Goal: Task Accomplishment & Management: Complete application form

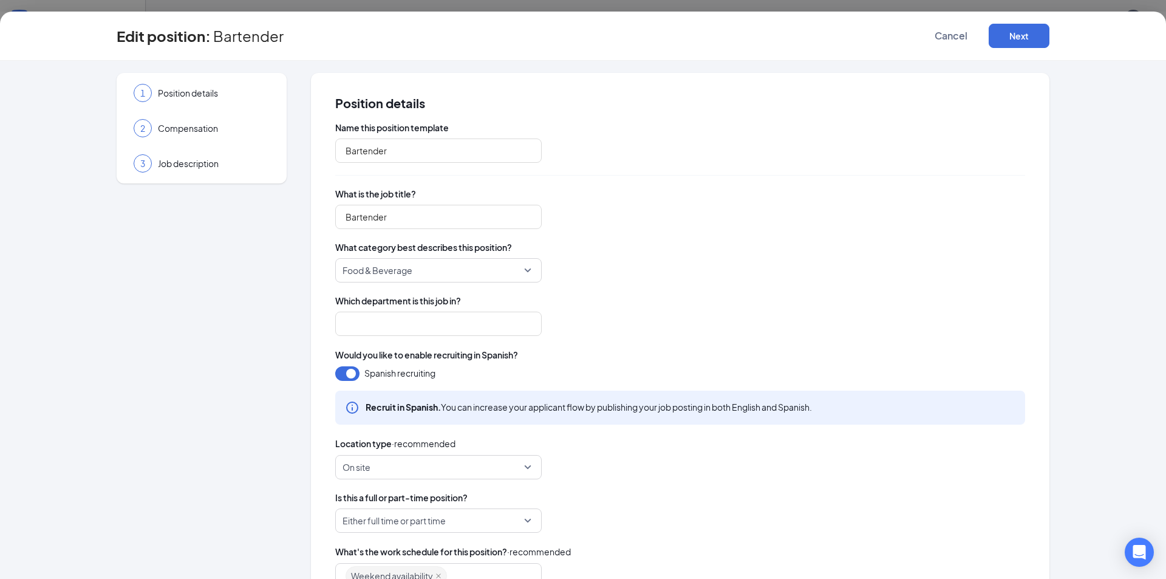
type input "Staff"
click at [1026, 36] on button "Next" at bounding box center [1019, 36] width 61 height 24
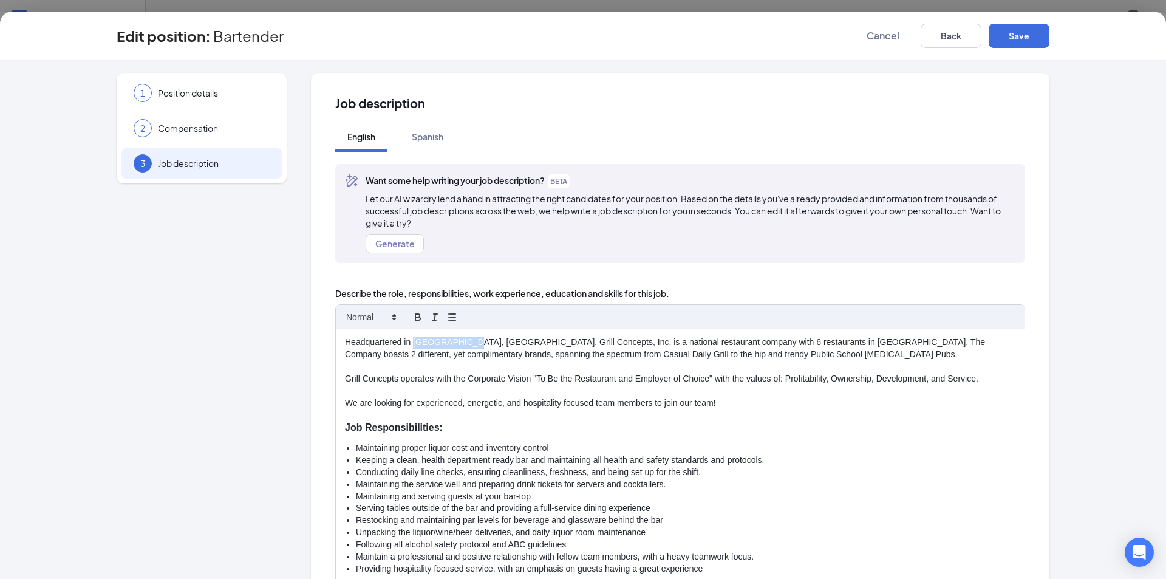
drag, startPoint x: 465, startPoint y: 339, endPoint x: 409, endPoint y: 343, distance: 55.4
click at [409, 343] on p "Headquartered in [GEOGRAPHIC_DATA], [GEOGRAPHIC_DATA], Grill Concepts, Inc, is …" at bounding box center [680, 348] width 670 height 24
drag, startPoint x: 477, startPoint y: 342, endPoint x: 483, endPoint y: 340, distance: 6.3
click at [479, 341] on p "Headquartered in [GEOGRAPHIC_DATA], [GEOGRAPHIC_DATA], Grill Concepts, Inc, is …" at bounding box center [680, 348] width 670 height 24
click at [567, 341] on p "Headquartered in [GEOGRAPHIC_DATA], [GEOGRAPHIC_DATA], Daily Grill Concepts, In…" at bounding box center [680, 348] width 670 height 24
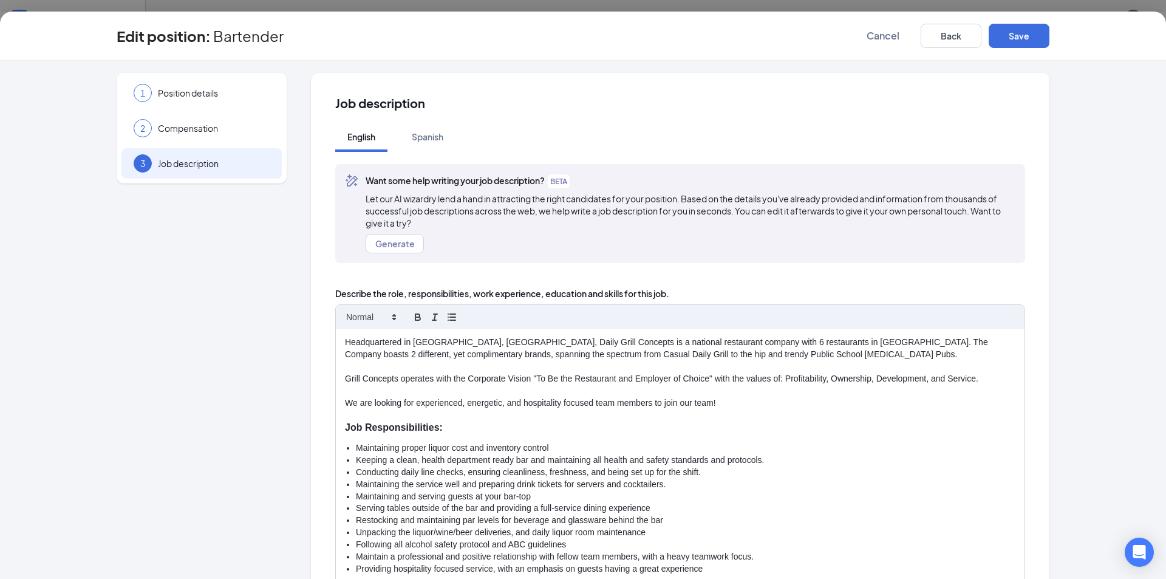
click at [701, 341] on p "Headquartered in [GEOGRAPHIC_DATA], [GEOGRAPHIC_DATA], Daily Grill Concepts is …" at bounding box center [680, 348] width 670 height 24
click at [778, 344] on p "Headquartered in [GEOGRAPHIC_DATA], [GEOGRAPHIC_DATA], Daily Grill Concepts is …" at bounding box center [680, 348] width 670 height 24
drag, startPoint x: 339, startPoint y: 379, endPoint x: 1037, endPoint y: 395, distance: 697.9
click at [1037, 395] on div "Job description English Spanish Want some help writing your job description? BE…" at bounding box center [680, 396] width 738 height 647
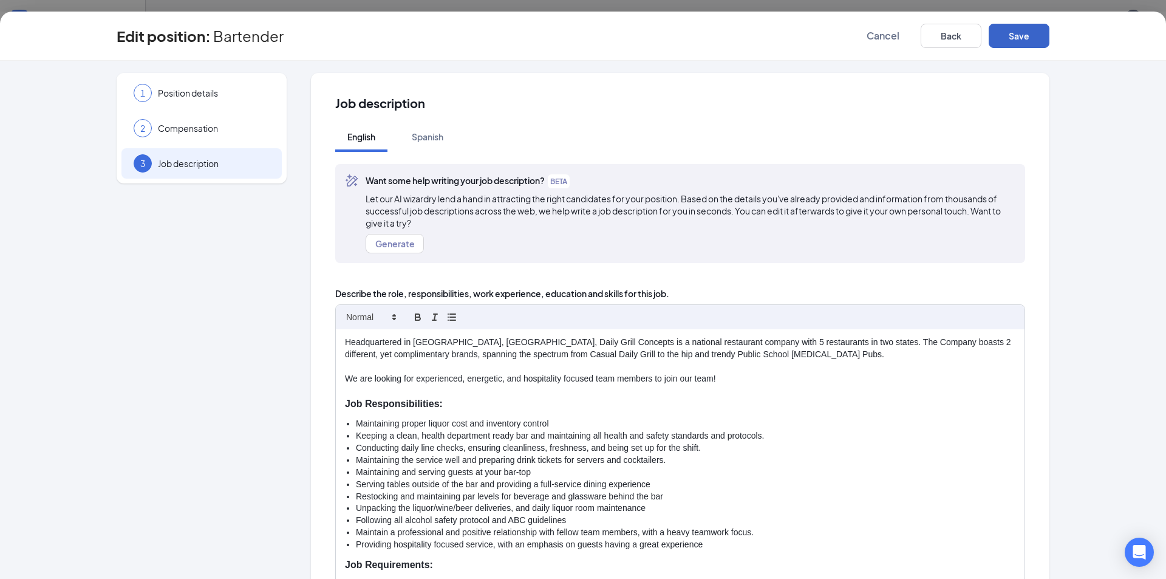
click at [1012, 40] on button "Save" at bounding box center [1019, 36] width 61 height 24
